Goal: Find specific fact

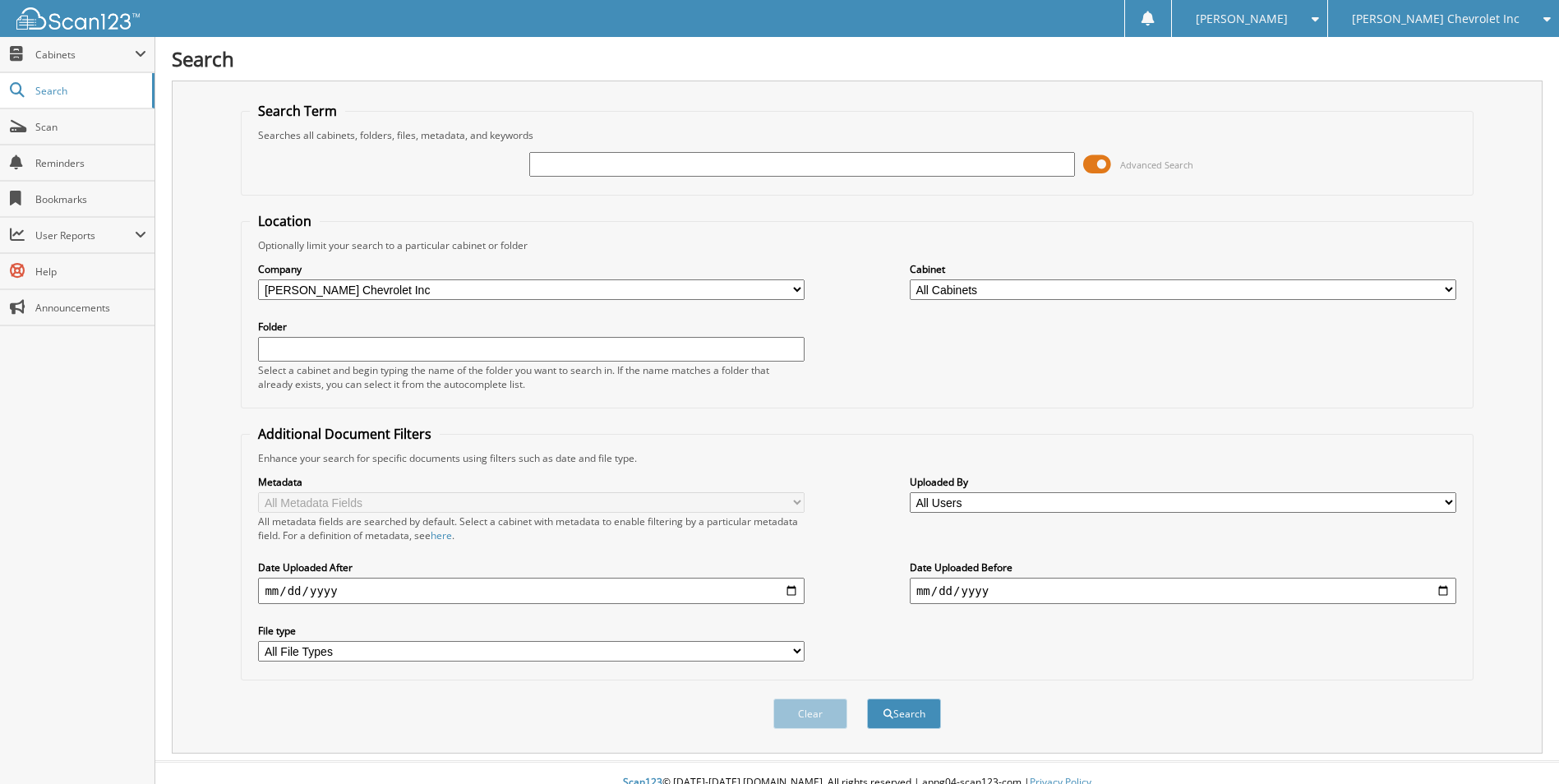
click at [554, 155] on input "text" at bounding box center [802, 164] width 547 height 25
paste input "220287"
type input "220287"
click at [867, 698] on button "Search" at bounding box center [904, 713] width 74 height 31
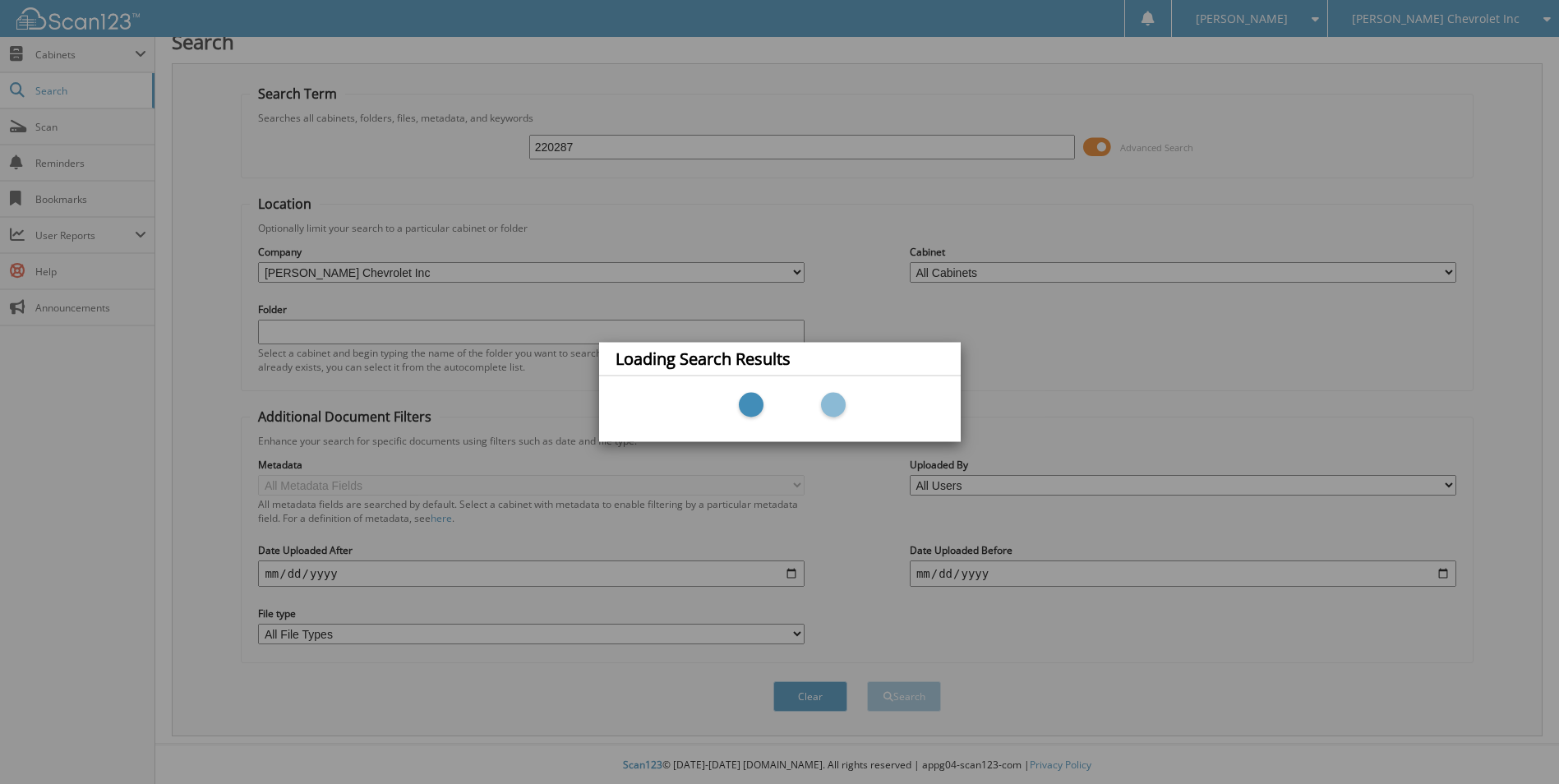
scroll to position [20, 0]
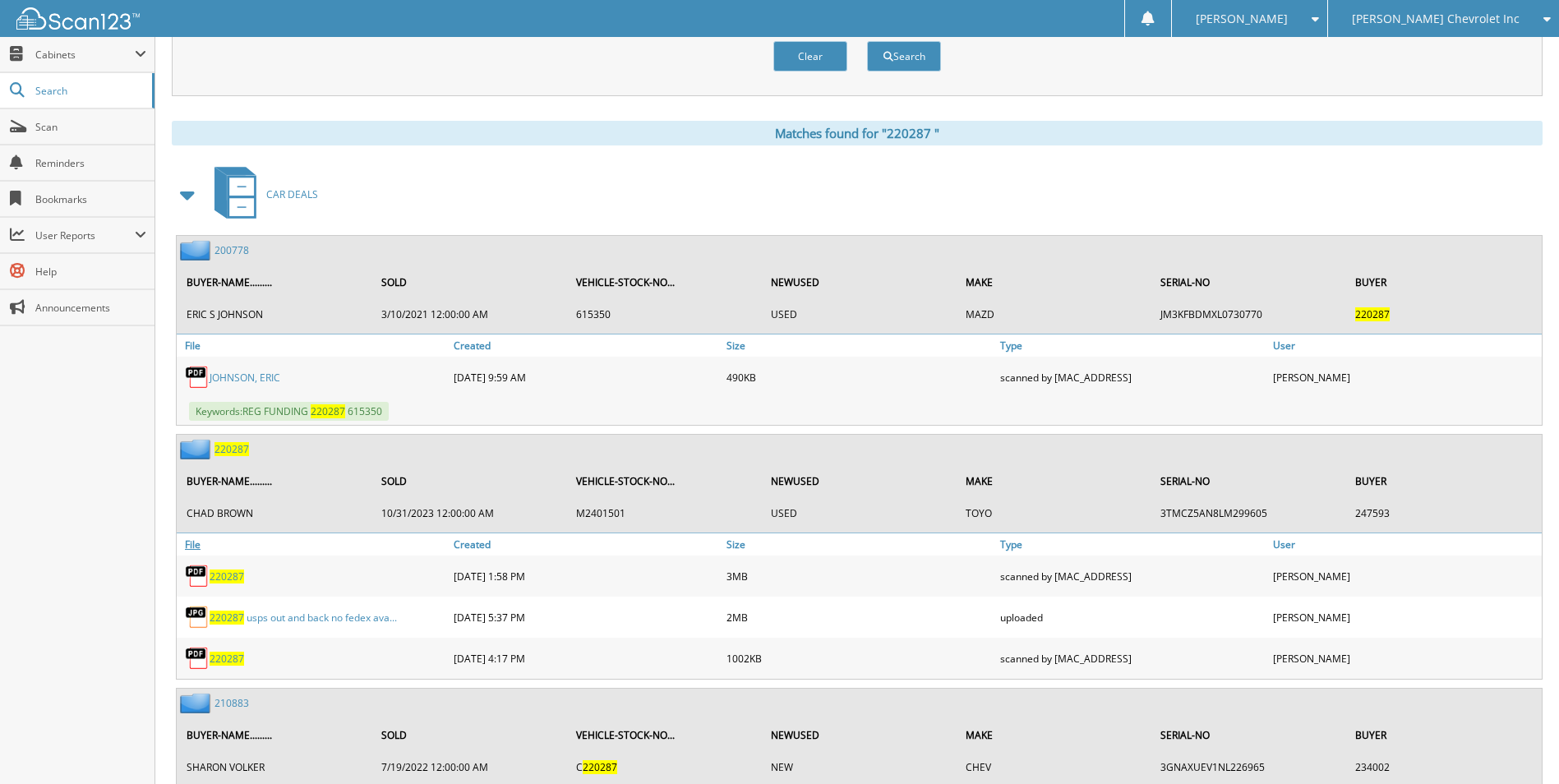
scroll to position [740, 0]
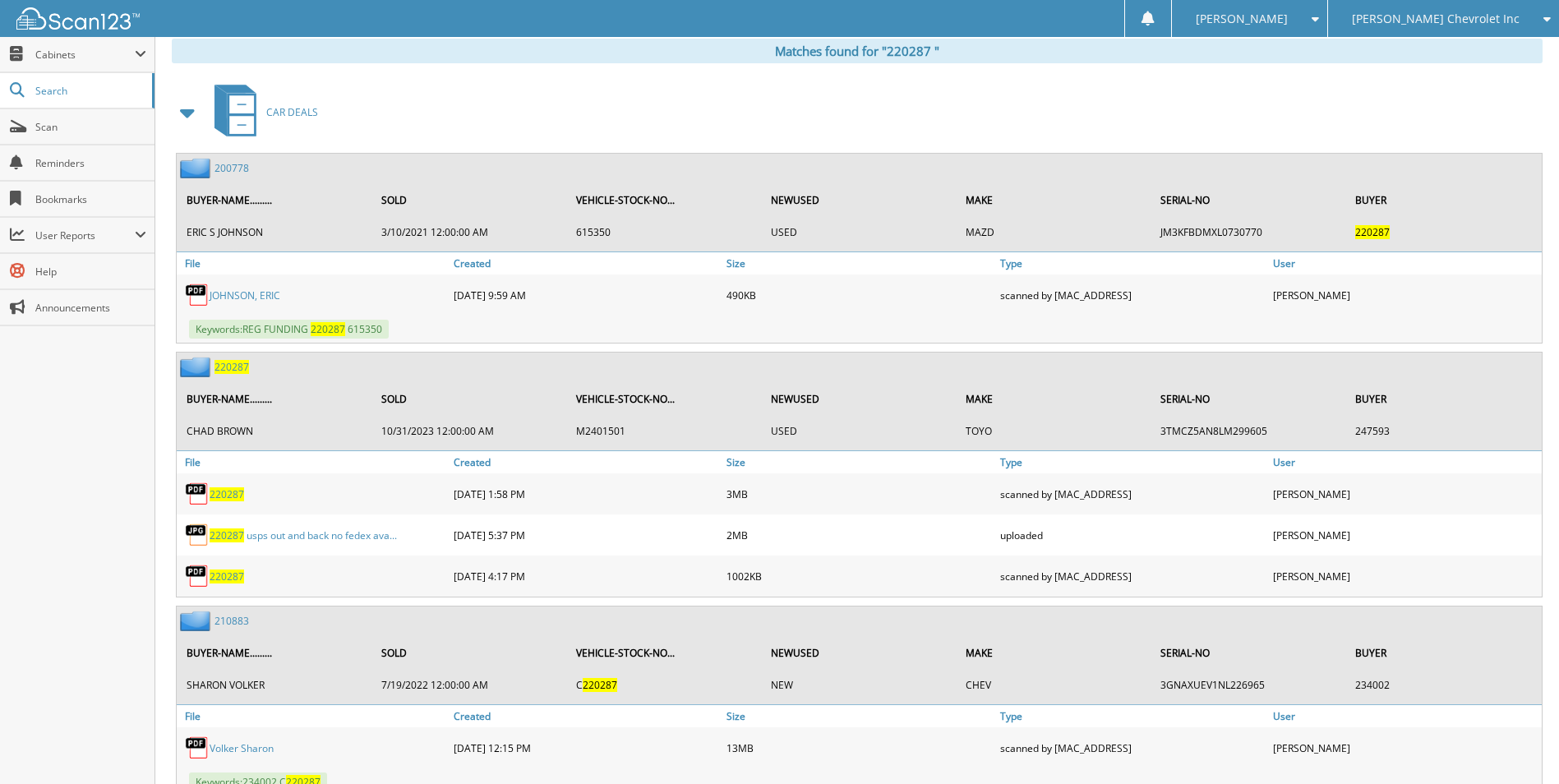
click at [228, 364] on span "2 2 0 2 8 7" at bounding box center [231, 367] width 35 height 14
